Goal: Information Seeking & Learning: Learn about a topic

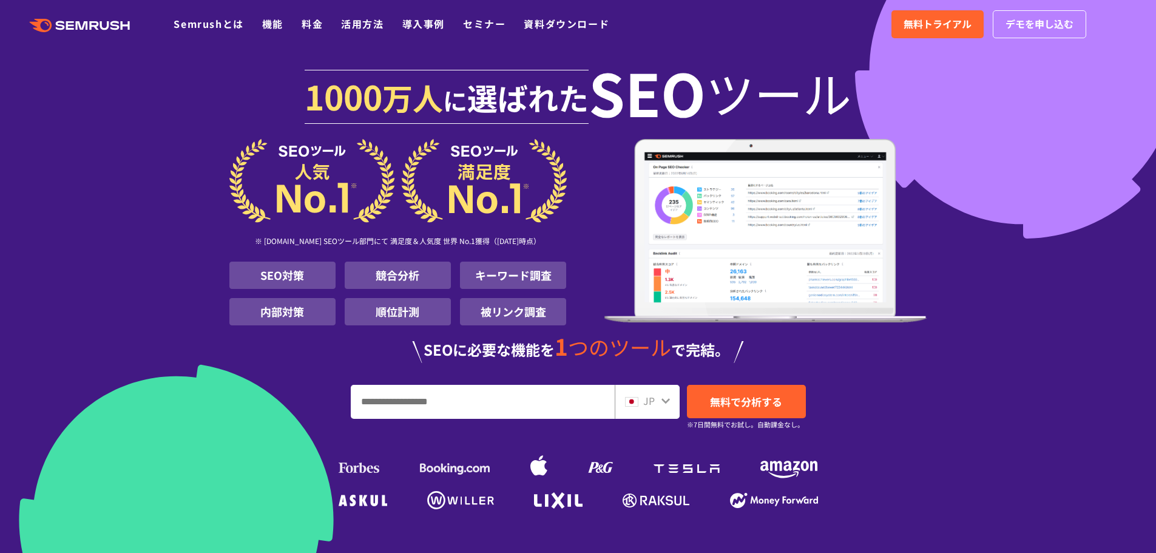
click at [493, 393] on input "URL、キーワードを入力してください" at bounding box center [482, 401] width 263 height 33
click at [404, 395] on input "URL、キーワードを入力してください" at bounding box center [482, 401] width 263 height 33
type input "*"
type input "*****"
click at [740, 405] on span "無料で分析する" at bounding box center [746, 401] width 72 height 15
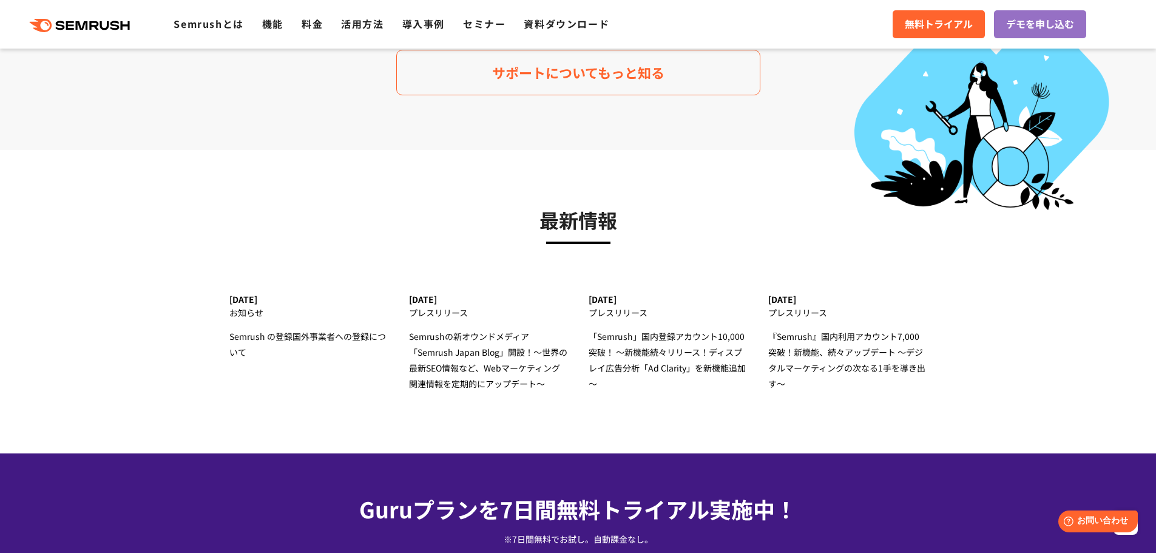
scroll to position [3518, 0]
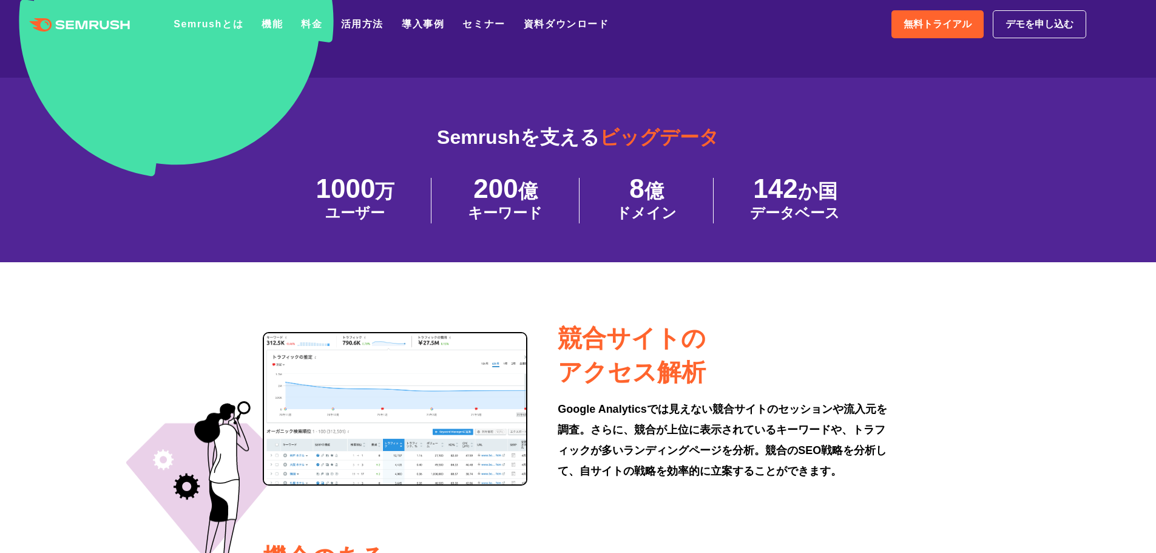
scroll to position [607, 0]
